Goal: Task Accomplishment & Management: Use online tool/utility

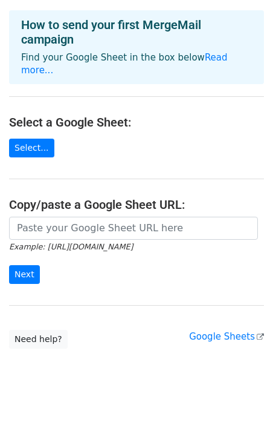
scroll to position [60, 0]
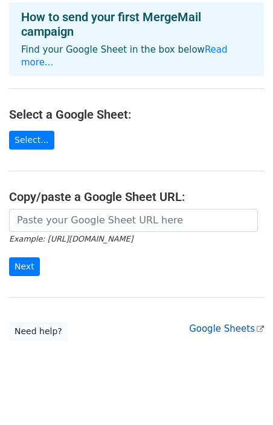
click at [215, 323] on link "Google Sheets" at bounding box center [226, 328] width 75 height 11
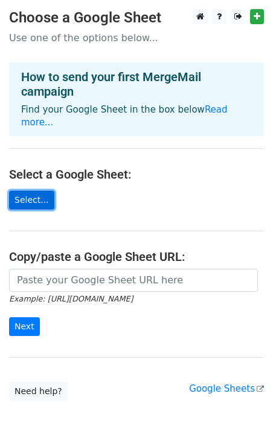
click at [35, 191] on link "Select..." at bounding box center [31, 200] width 45 height 19
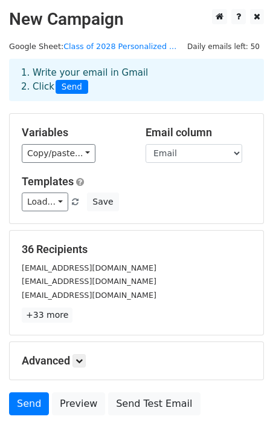
scroll to position [10, 0]
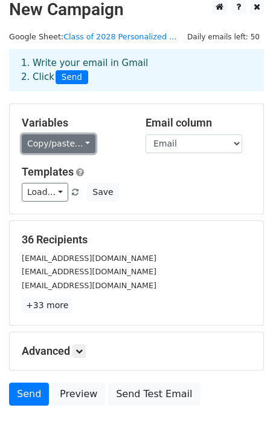
click at [79, 145] on link "Copy/paste..." at bounding box center [59, 143] width 74 height 19
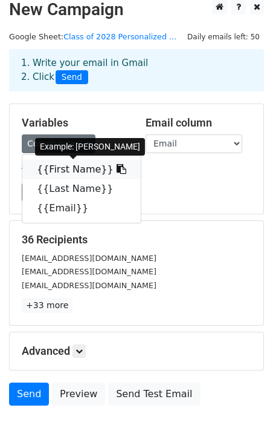
click at [71, 170] on link "{{First Name}}" at bounding box center [81, 169] width 119 height 19
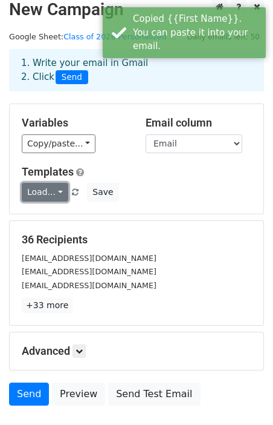
click at [54, 194] on link "Load..." at bounding box center [45, 192] width 47 height 19
click at [106, 163] on div "Variables Copy/paste... {{First Name}} {{Last Name}} {{Email}} Email column Fir…" at bounding box center [137, 159] width 254 height 110
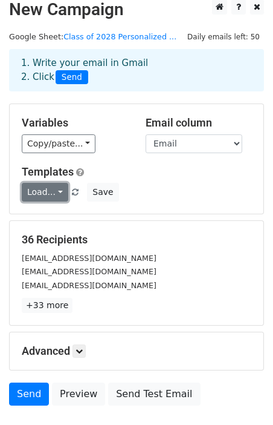
click at [57, 192] on link "Load..." at bounding box center [45, 192] width 47 height 19
click at [118, 220] on span at bounding box center [117, 218] width 7 height 8
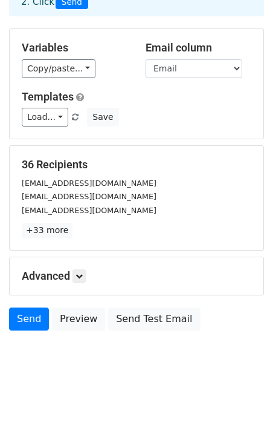
scroll to position [93, 0]
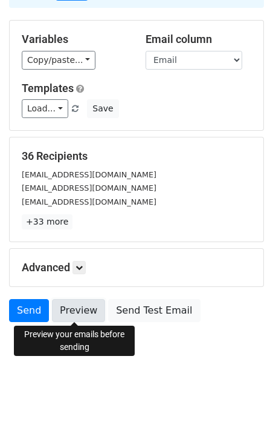
click at [70, 310] on link "Preview" at bounding box center [78, 310] width 53 height 23
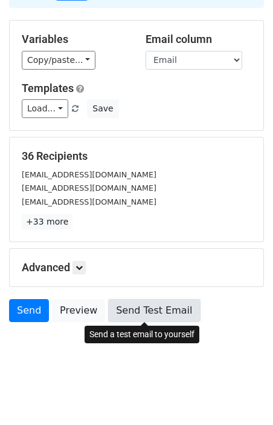
click at [129, 315] on link "Send Test Email" at bounding box center [154, 310] width 92 height 23
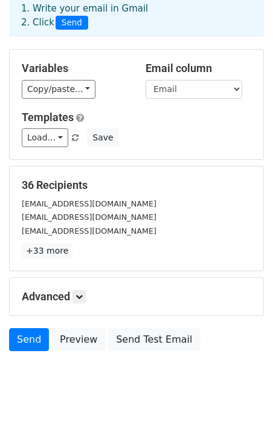
scroll to position [62, 0]
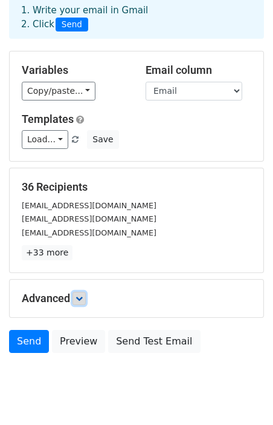
click at [76, 296] on link at bounding box center [79, 298] width 13 height 13
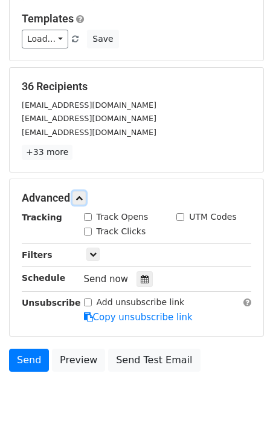
scroll to position [181, 0]
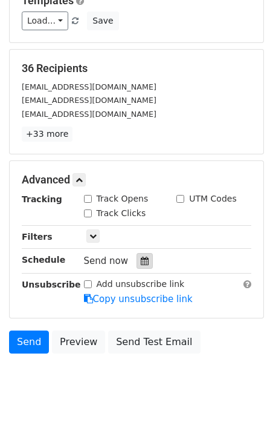
click at [144, 261] on div at bounding box center [145, 261] width 16 height 16
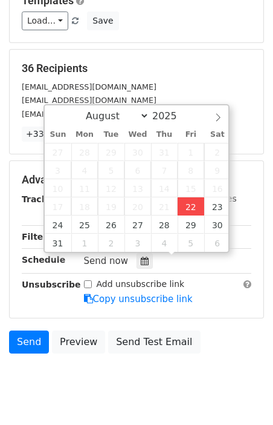
type input "2025-08-22 12:00"
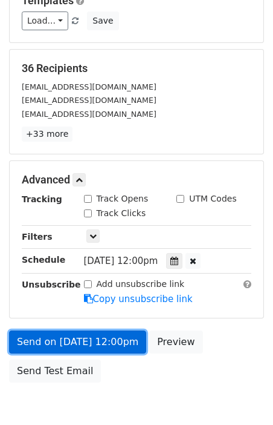
click at [120, 342] on link "Send on Aug 22 at 12:00pm" at bounding box center [77, 341] width 137 height 23
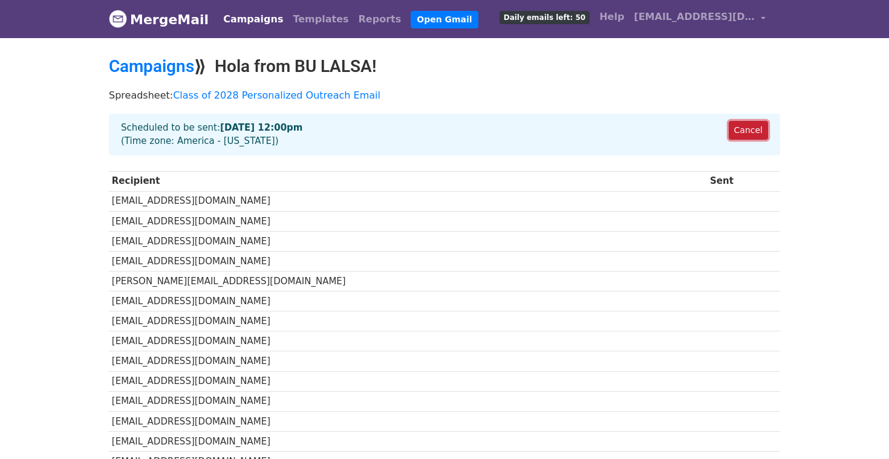
click at [753, 129] on link "Cancel" at bounding box center [748, 130] width 39 height 19
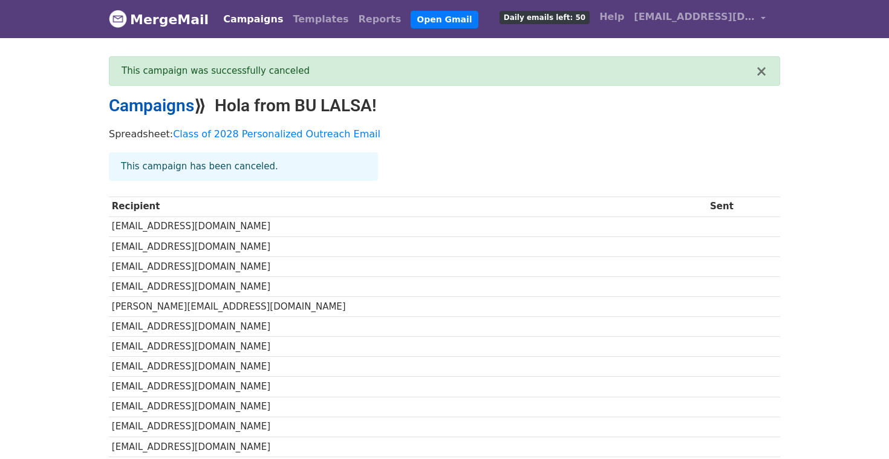
click at [156, 108] on link "Campaigns" at bounding box center [151, 106] width 85 height 20
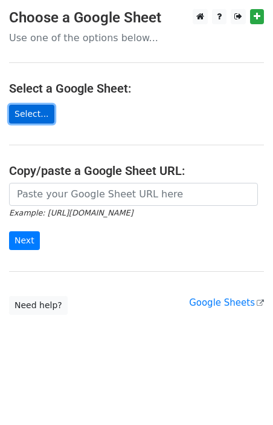
click at [36, 108] on link "Select..." at bounding box center [31, 114] width 45 height 19
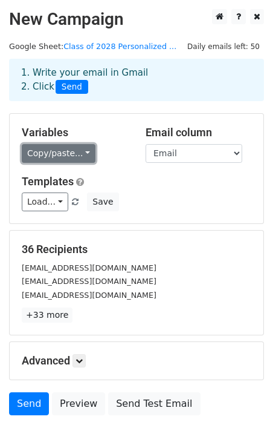
click at [67, 151] on link "Copy/paste..." at bounding box center [59, 153] width 74 height 19
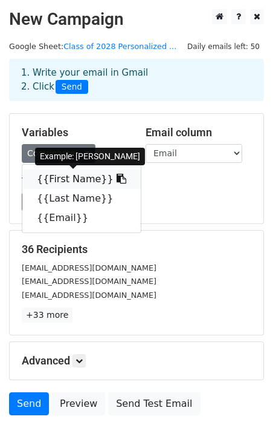
click at [86, 177] on link "{{First Name}}" at bounding box center [81, 178] width 119 height 19
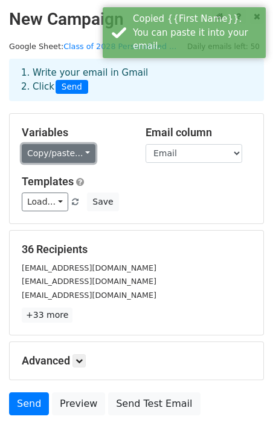
click at [70, 152] on link "Copy/paste..." at bounding box center [59, 153] width 74 height 19
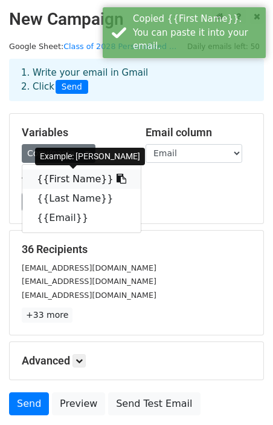
click at [67, 188] on link "{{First Name}}" at bounding box center [81, 178] width 119 height 19
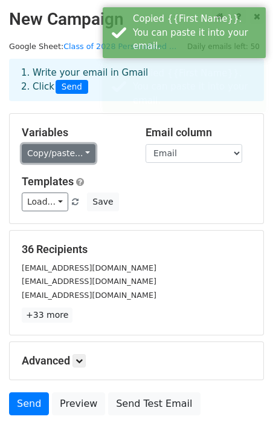
click at [79, 152] on link "Copy/paste..." at bounding box center [59, 153] width 74 height 19
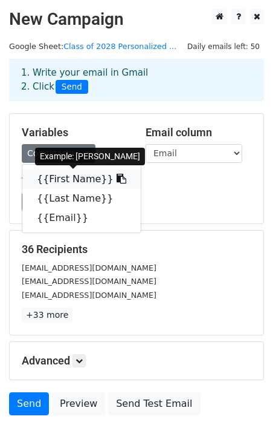
click at [37, 174] on link "{{First Name}}" at bounding box center [81, 178] width 119 height 19
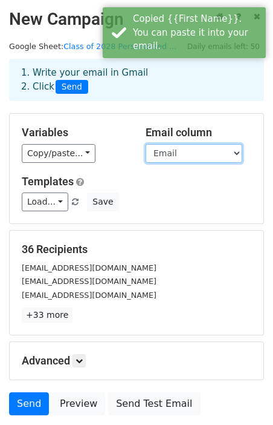
click at [223, 152] on select "First Name Last Name Email" at bounding box center [194, 153] width 97 height 19
click at [146, 144] on select "First Name Last Name Email" at bounding box center [194, 153] width 97 height 19
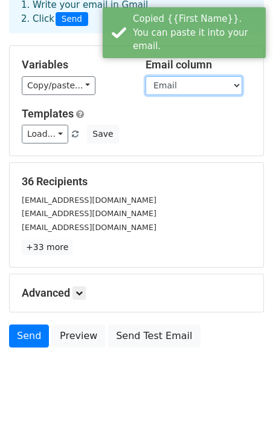
scroll to position [93, 0]
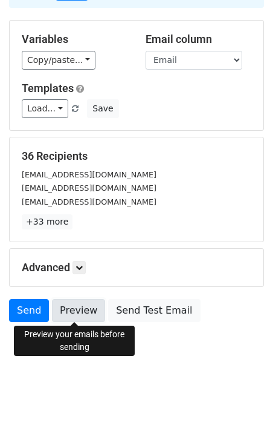
click at [80, 315] on link "Preview" at bounding box center [78, 310] width 53 height 23
click at [87, 273] on h5 "Advanced" at bounding box center [137, 267] width 230 height 13
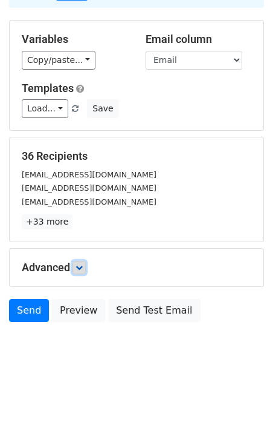
click at [85, 273] on link at bounding box center [79, 267] width 13 height 13
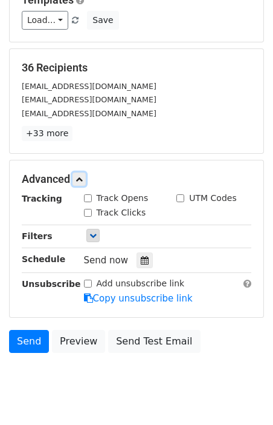
scroll to position [184, 0]
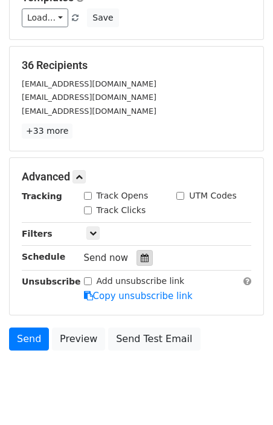
click at [143, 258] on icon at bounding box center [145, 258] width 8 height 8
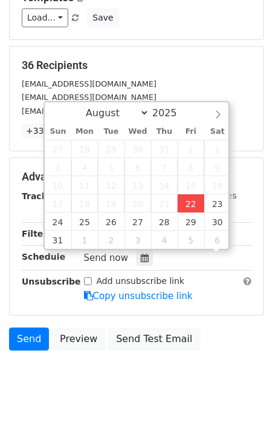
scroll to position [1, 0]
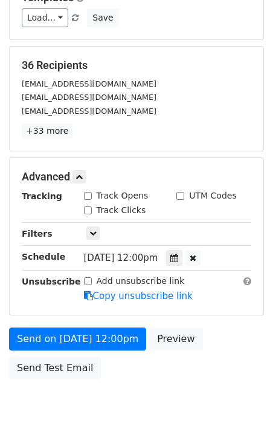
click at [197, 47] on div "36 Recipients salfo01@bu.edu jualtman@bu.edu gilmav@bu.edu +33 more 36 Recipien…" at bounding box center [137, 99] width 254 height 104
click at [146, 254] on span "Fri, Aug 22, 12:00pm" at bounding box center [121, 257] width 74 height 11
click at [137, 257] on span "Fri, Aug 22, 12:00pm" at bounding box center [121, 257] width 74 height 11
click at [178, 257] on icon at bounding box center [175, 258] width 8 height 8
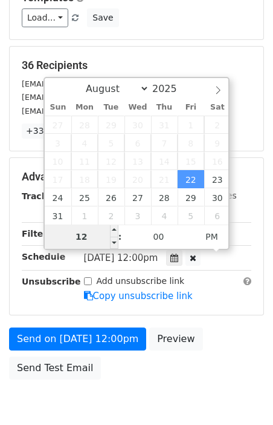
click at [79, 238] on input "12" at bounding box center [82, 236] width 74 height 24
type input "2025-08-22 00:29"
type input "29"
click at [212, 238] on span "PM" at bounding box center [211, 236] width 33 height 24
type input "2025-08-22 23:29"
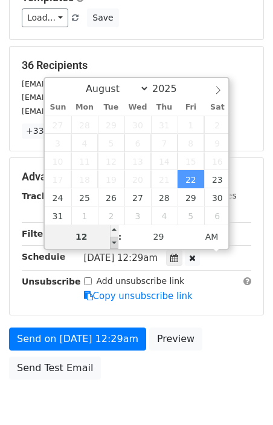
type input "11"
click at [114, 243] on span at bounding box center [114, 243] width 8 height 12
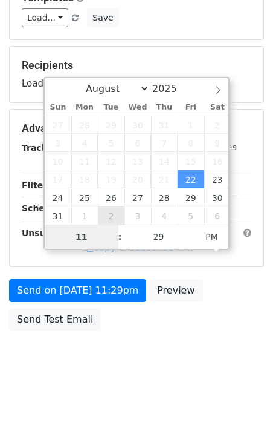
type input "2025-09-02 23:29"
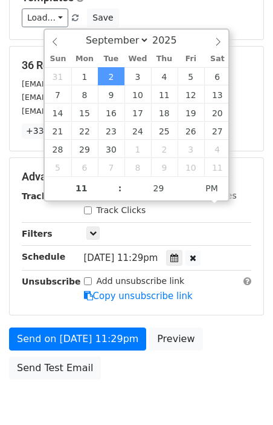
select select "7"
click at [58, 47] on div "August September October November December 2025" at bounding box center [137, 40] width 184 height 21
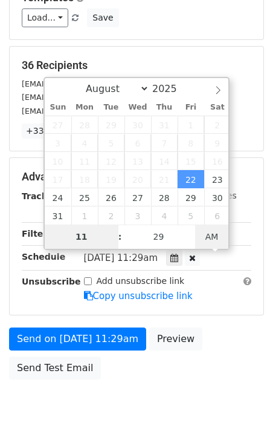
click at [210, 240] on span "AM" at bounding box center [211, 236] width 33 height 24
type input "2025-08-22 12:29"
type input "12"
click at [116, 228] on span at bounding box center [114, 230] width 8 height 12
type input "2025-08-22 13:29"
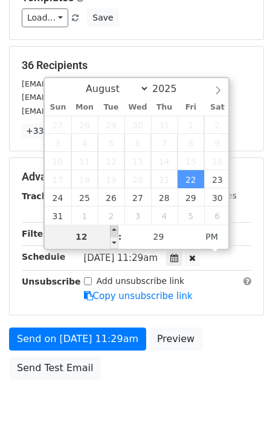
type input "01"
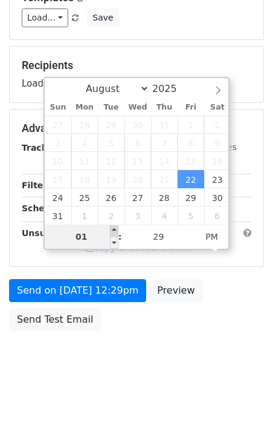
click at [116, 229] on span at bounding box center [114, 230] width 8 height 12
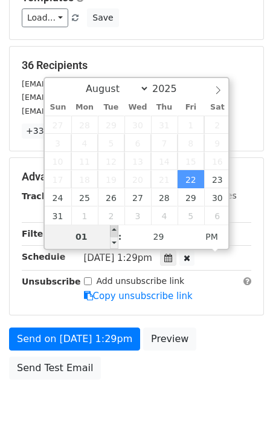
type input "2025-08-22 14:29"
type input "02"
click at [116, 229] on span at bounding box center [114, 230] width 8 height 12
type input "2025-08-22 15:29"
type input "03"
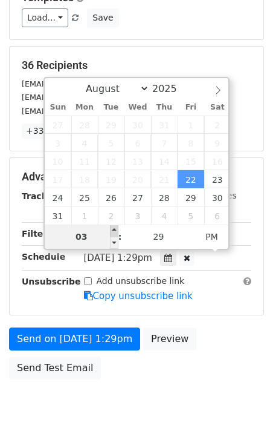
click at [116, 229] on span at bounding box center [114, 230] width 8 height 12
type input "2025-08-22 16:29"
type input "04"
click at [116, 229] on span at bounding box center [114, 230] width 8 height 12
type input "2025-08-22 17:29"
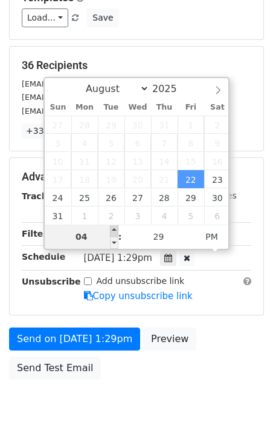
type input "05"
click at [116, 229] on span at bounding box center [114, 230] width 8 height 12
type input "2025-08-22 18:29"
type input "06"
click at [116, 229] on span at bounding box center [114, 230] width 8 height 12
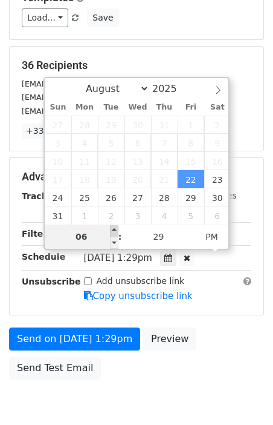
type input "2025-08-22 19:29"
type input "07"
click at [116, 229] on span at bounding box center [114, 230] width 8 height 12
type input "2025-08-22 20:29"
type input "08"
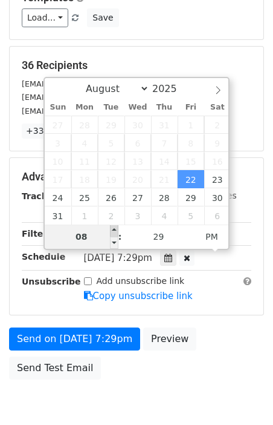
click at [116, 229] on span at bounding box center [114, 230] width 8 height 12
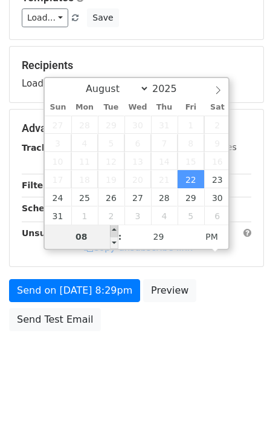
type input "2025-08-22 21:29"
type input "09"
click at [116, 229] on span at bounding box center [114, 230] width 8 height 12
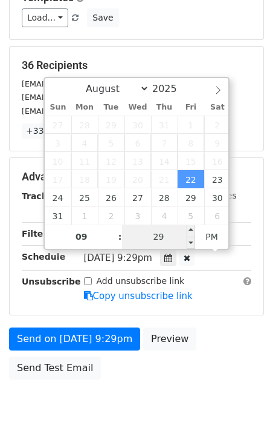
click at [164, 243] on input "29" at bounding box center [159, 236] width 74 height 24
type input "00"
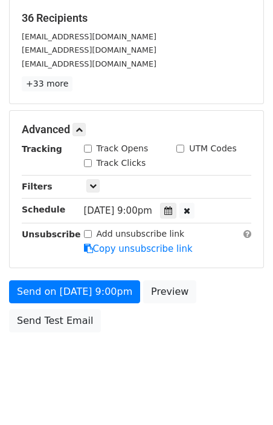
scroll to position [241, 0]
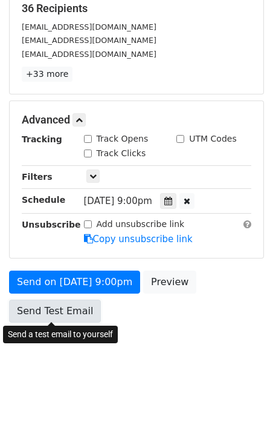
click at [68, 308] on link "Send Test Email" at bounding box center [55, 311] width 92 height 23
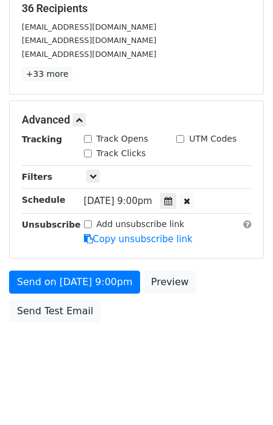
click at [152, 197] on span "Fri, Aug 22, 9:00pm" at bounding box center [118, 200] width 68 height 11
click at [172, 201] on icon at bounding box center [169, 201] width 8 height 8
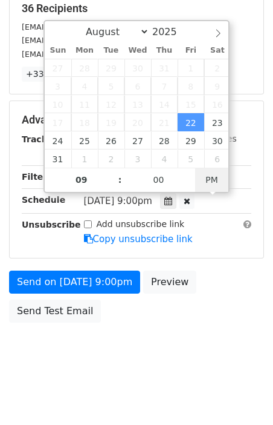
type input "2025-08-22 09:00"
click at [212, 182] on span "PM" at bounding box center [211, 180] width 33 height 24
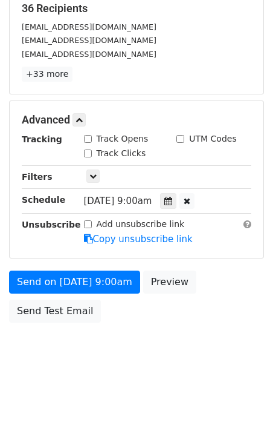
click at [252, 333] on body "New Campaign Daily emails left: 50 Google Sheet: Class of 2028 Personalized ...…" at bounding box center [136, 72] width 273 height 609
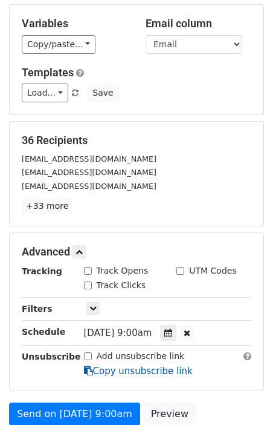
scroll to position [0, 0]
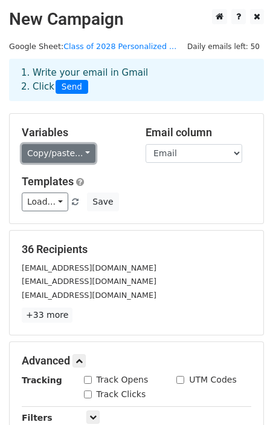
click at [85, 151] on link "Copy/paste..." at bounding box center [59, 153] width 74 height 19
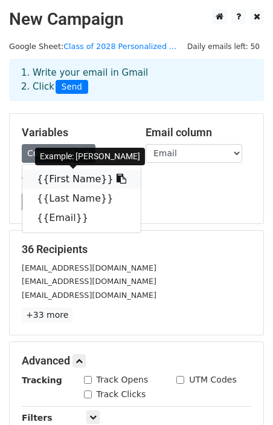
click at [64, 181] on link "{{First Name}}" at bounding box center [81, 178] width 119 height 19
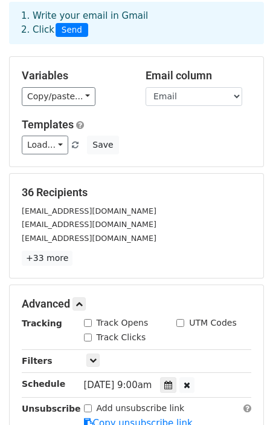
scroll to position [241, 0]
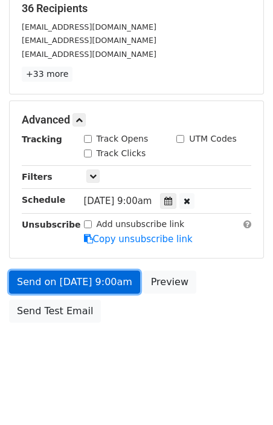
click at [102, 285] on link "Send on Aug 22 at 9:00am" at bounding box center [74, 281] width 131 height 23
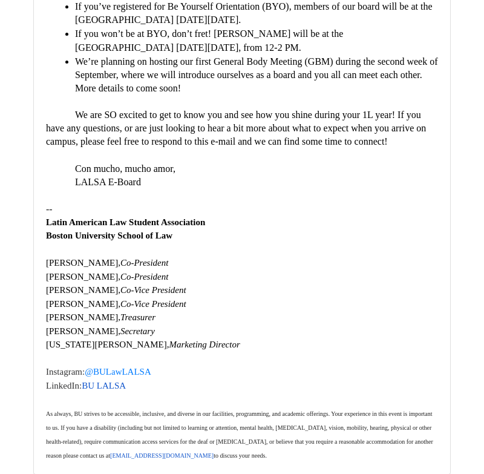
scroll to position [488, 0]
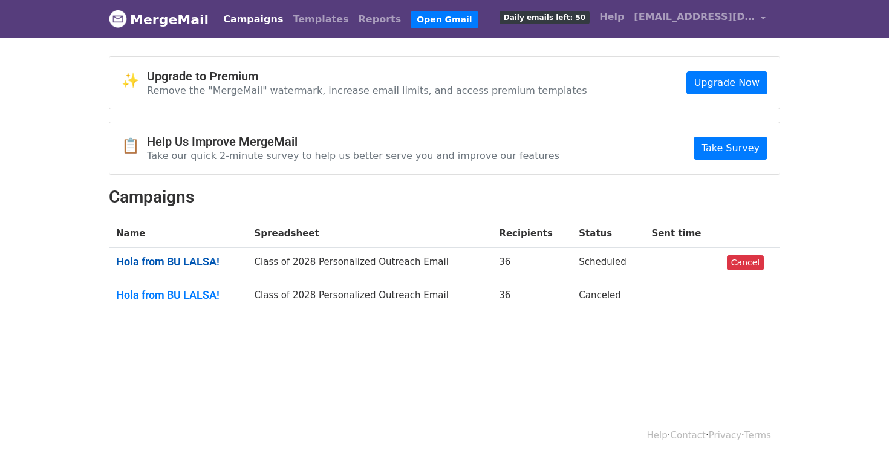
click at [169, 255] on link "Hola from BU LALSA!" at bounding box center [178, 261] width 124 height 13
